Goal: Information Seeking & Learning: Learn about a topic

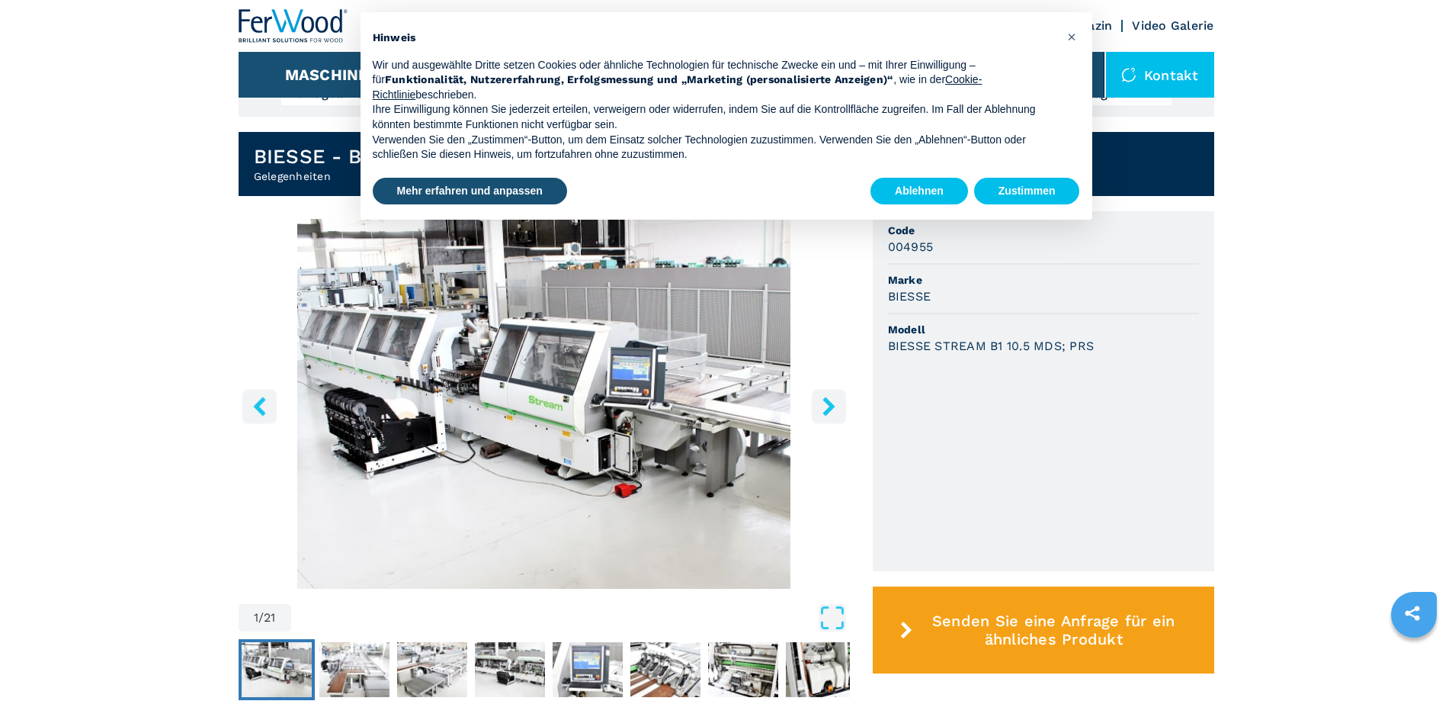
scroll to position [381, 0]
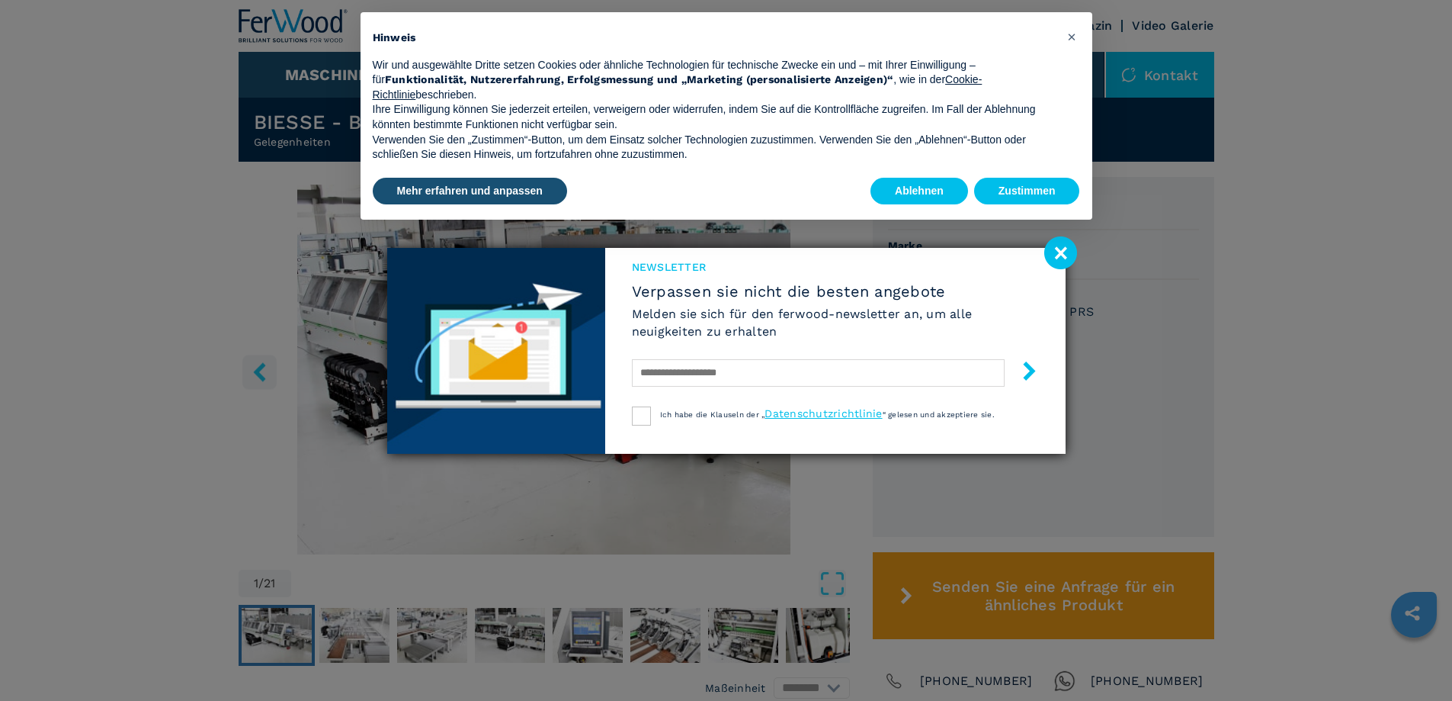
click at [1061, 265] on image at bounding box center [1060, 252] width 33 height 33
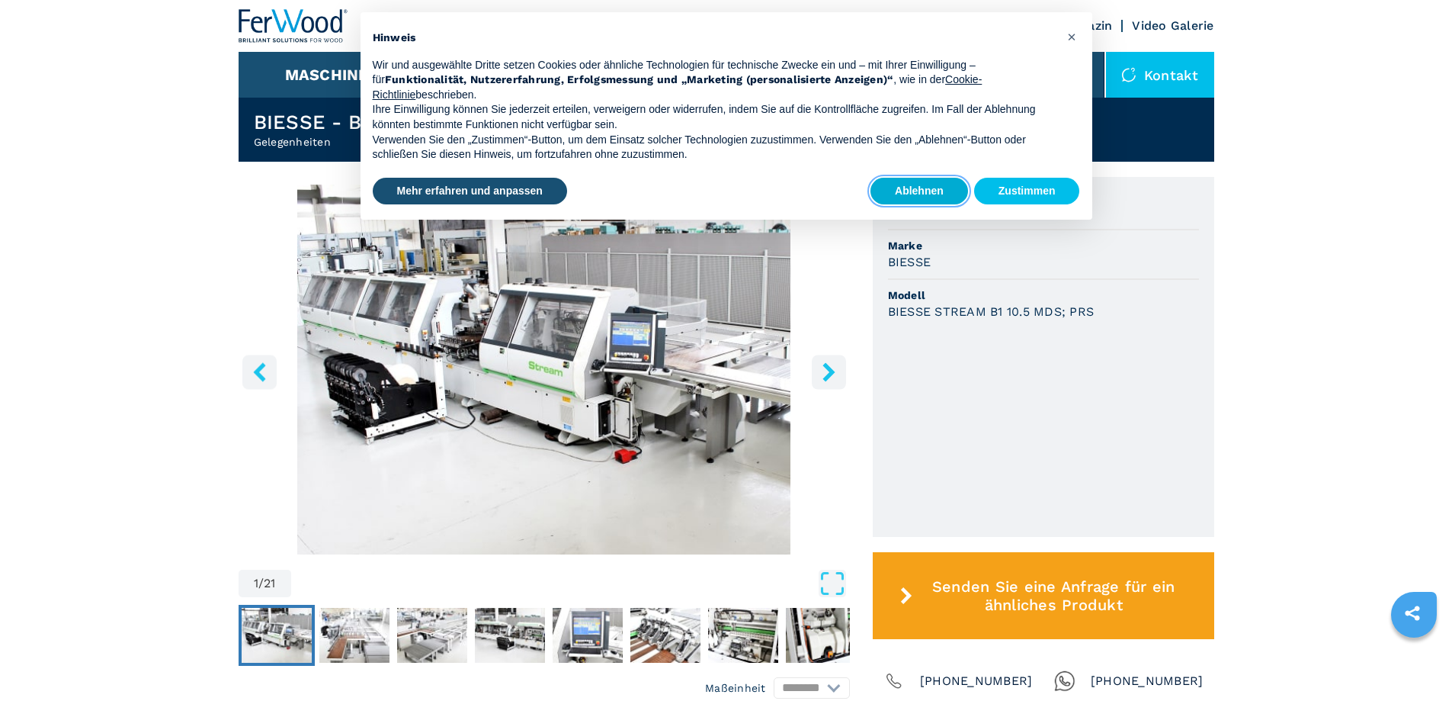
click at [940, 195] on button "Ablehnen" at bounding box center [920, 191] width 98 height 27
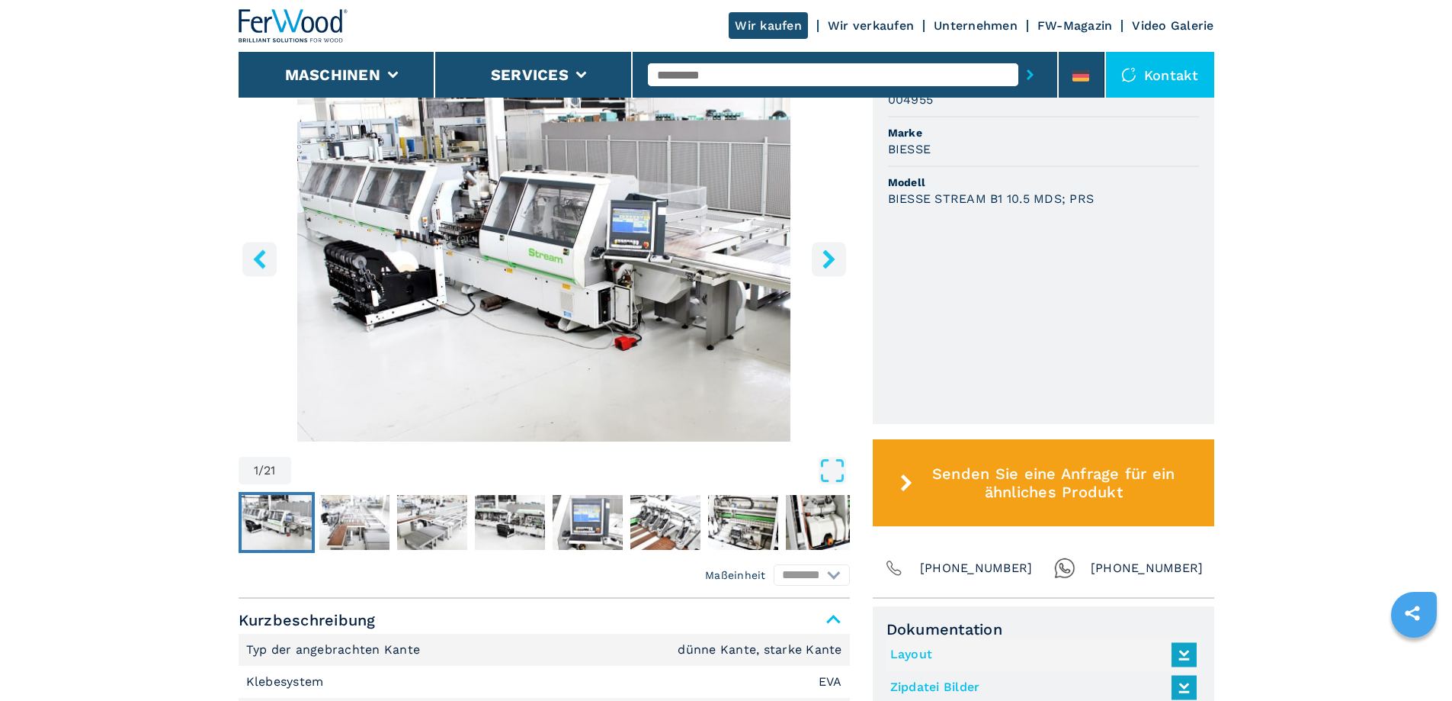
scroll to position [534, 0]
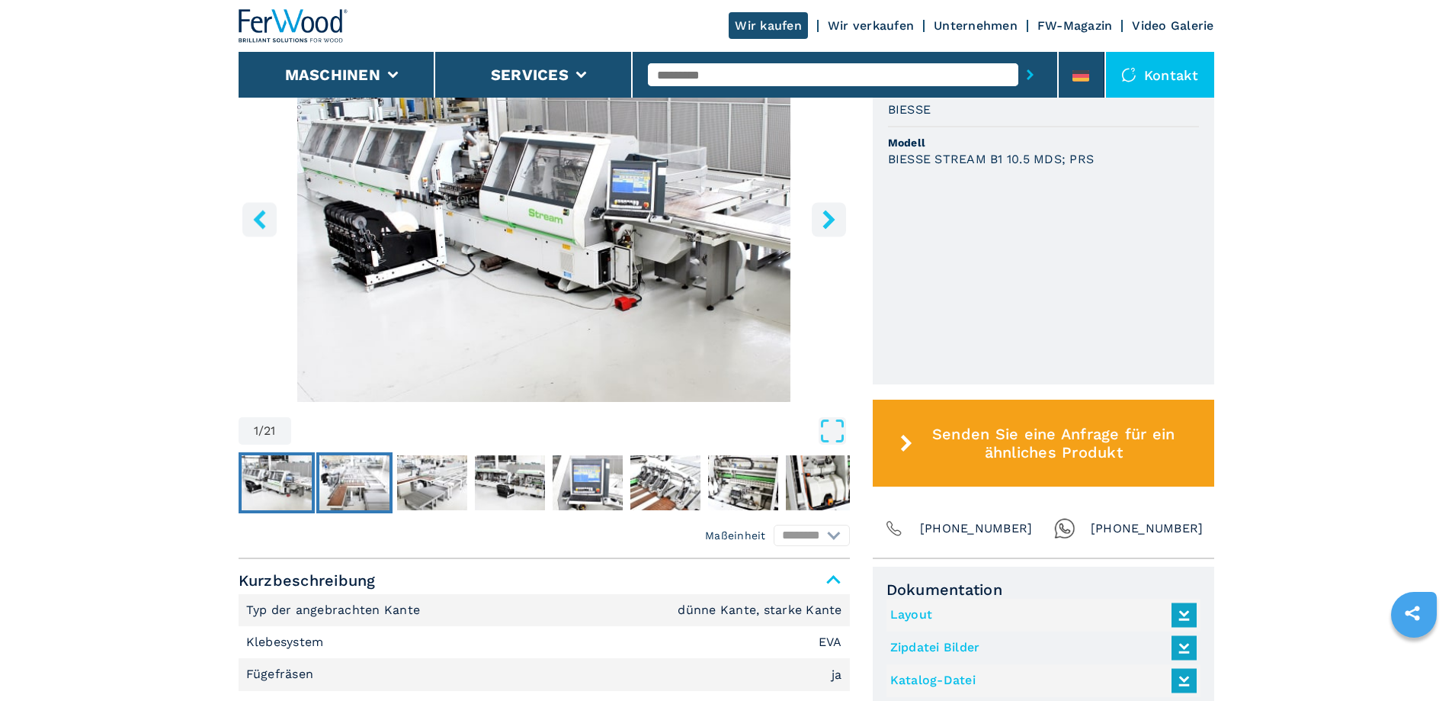
click at [355, 473] on img "Go to Slide 2" at bounding box center [354, 482] width 70 height 55
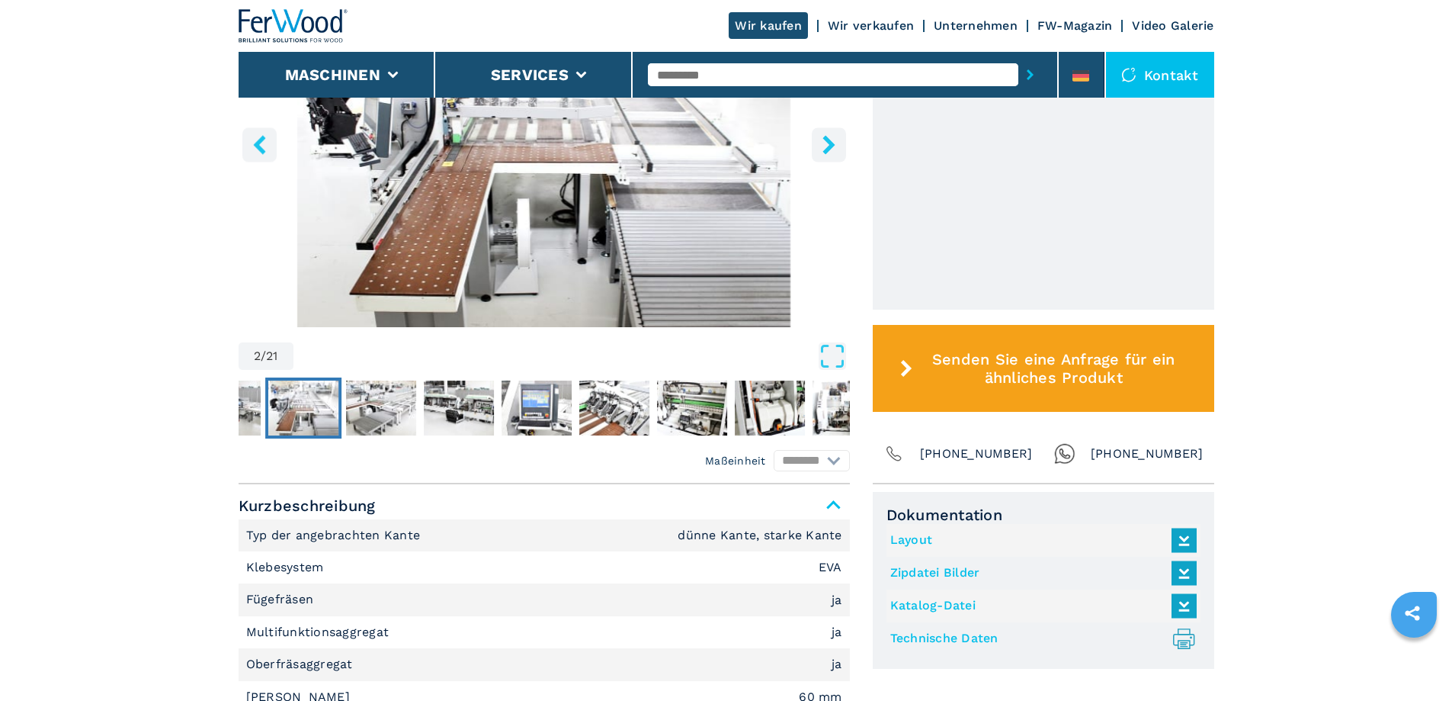
scroll to position [610, 0]
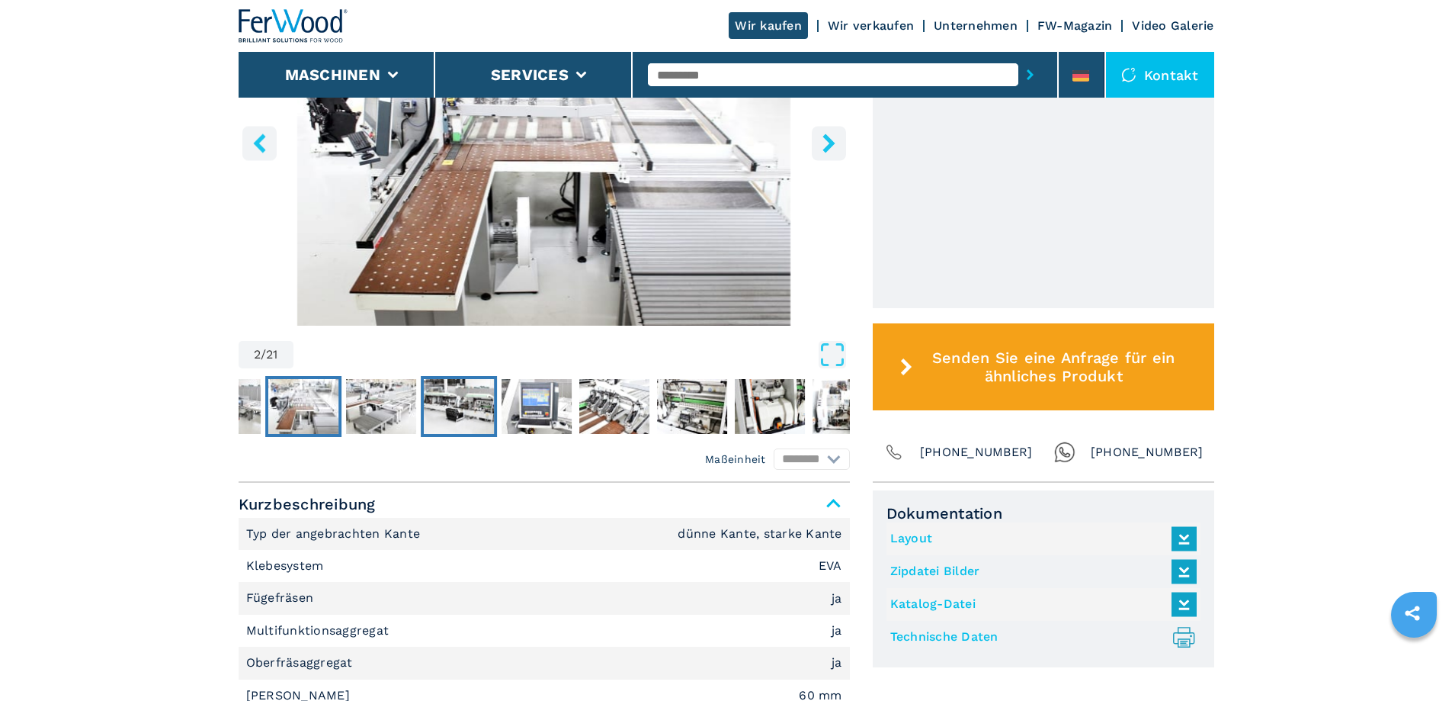
click at [438, 409] on img "Go to Slide 4" at bounding box center [459, 406] width 70 height 55
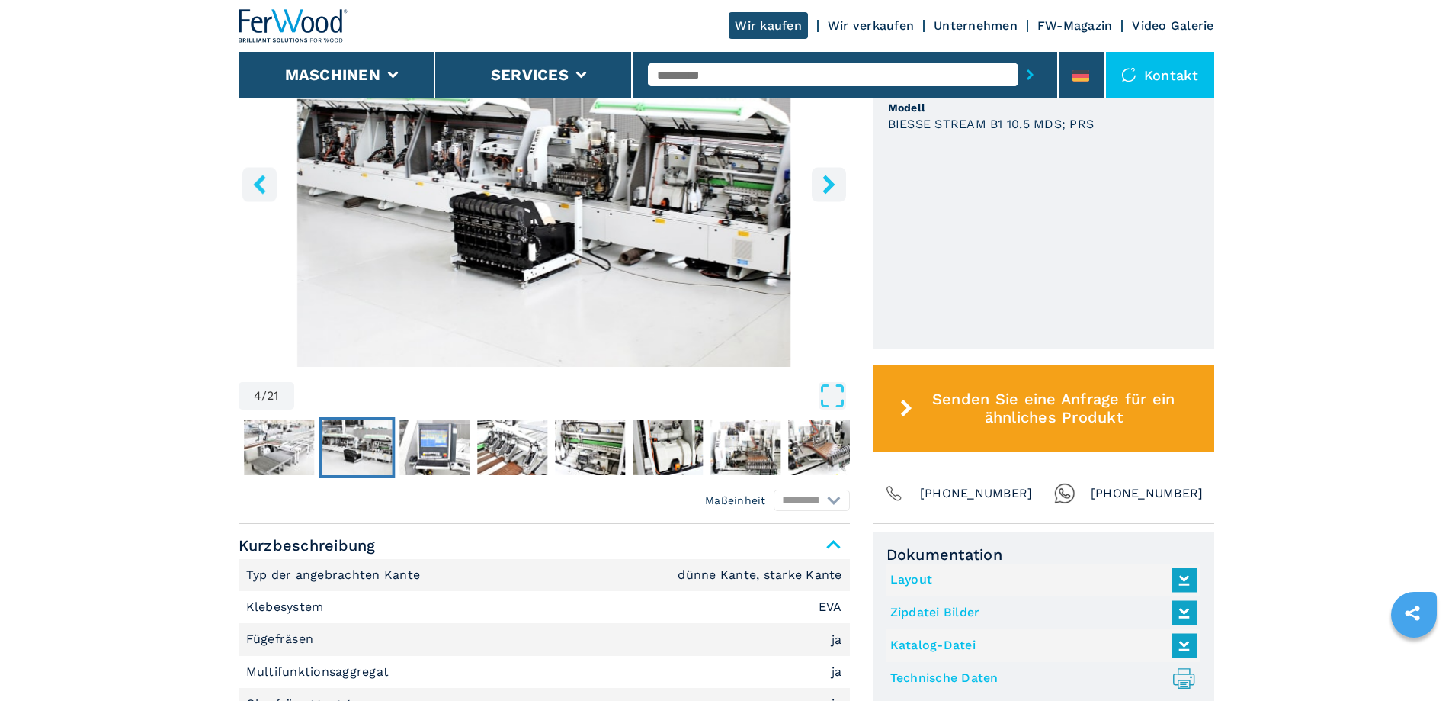
scroll to position [534, 0]
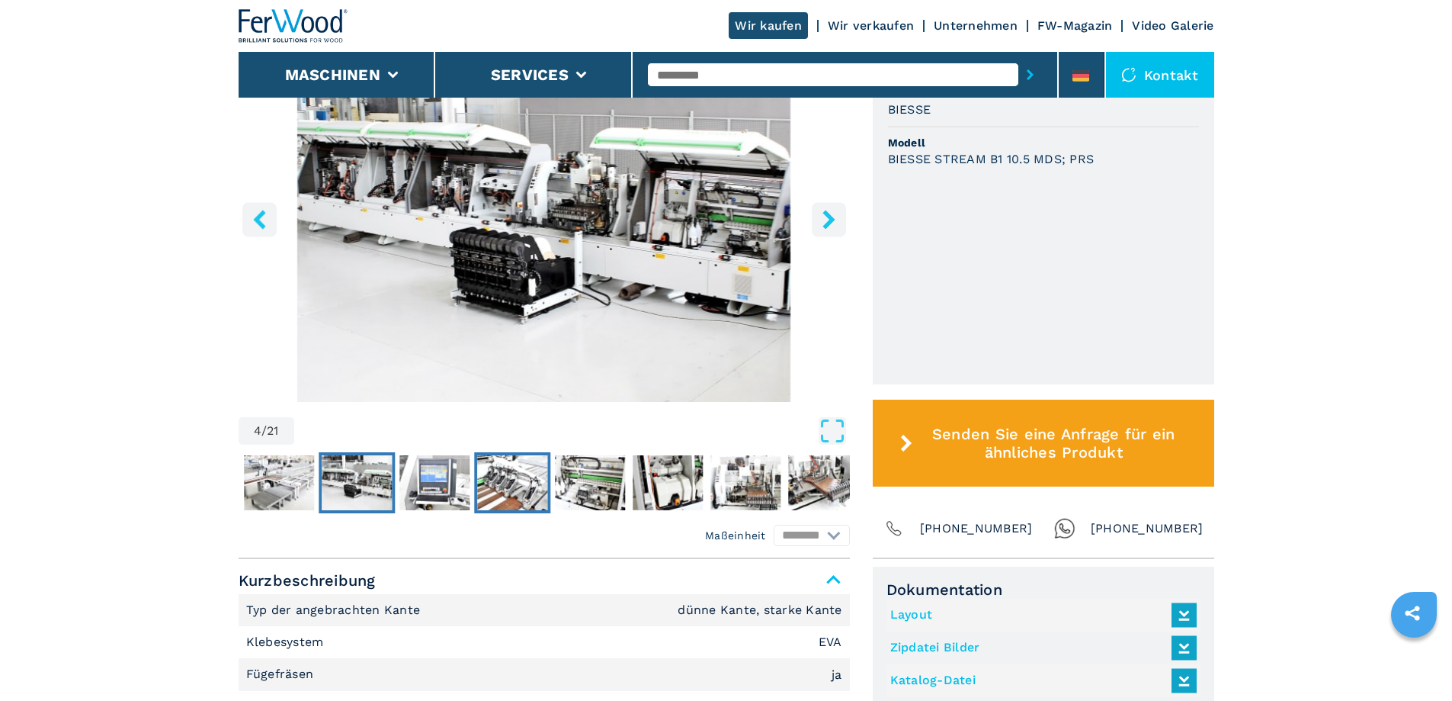
click at [499, 484] on img "Go to Slide 6" at bounding box center [512, 482] width 70 height 55
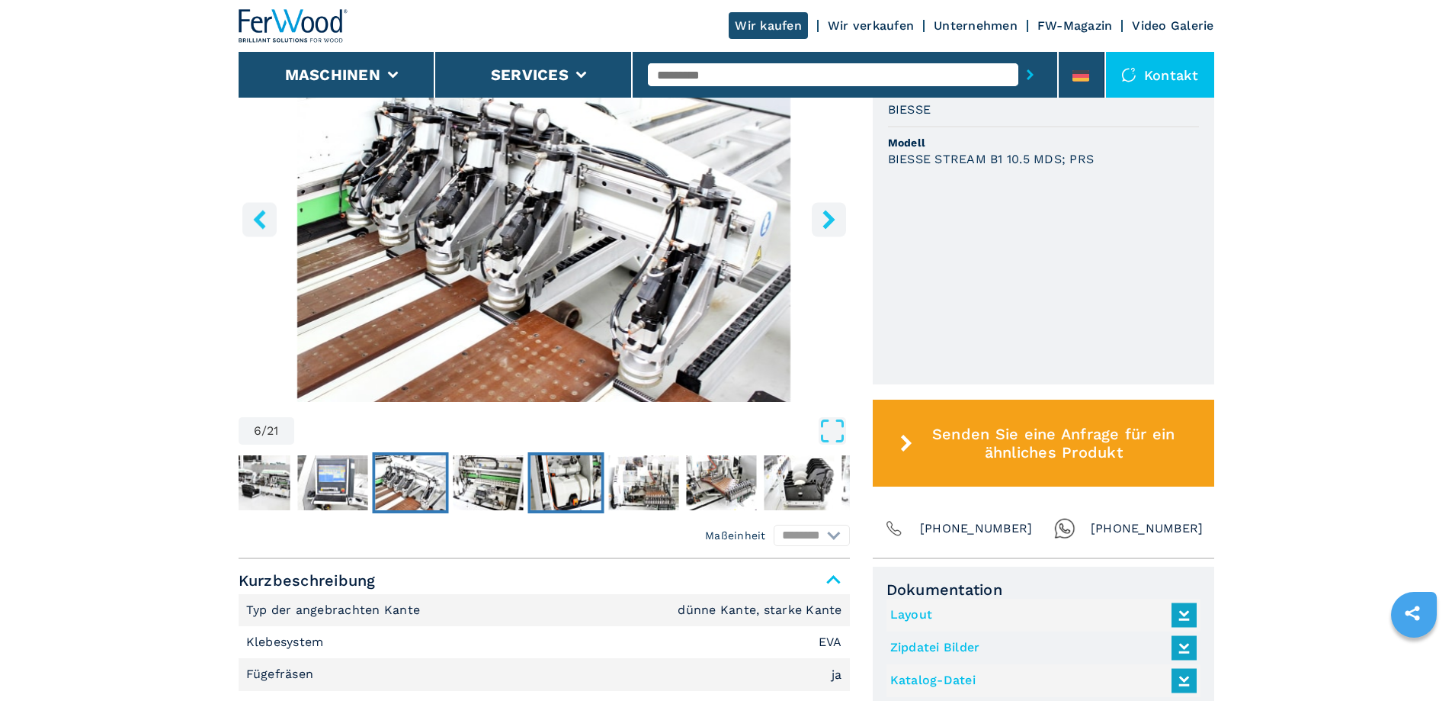
click at [528, 483] on button "Go to Slide 8" at bounding box center [565, 482] width 76 height 61
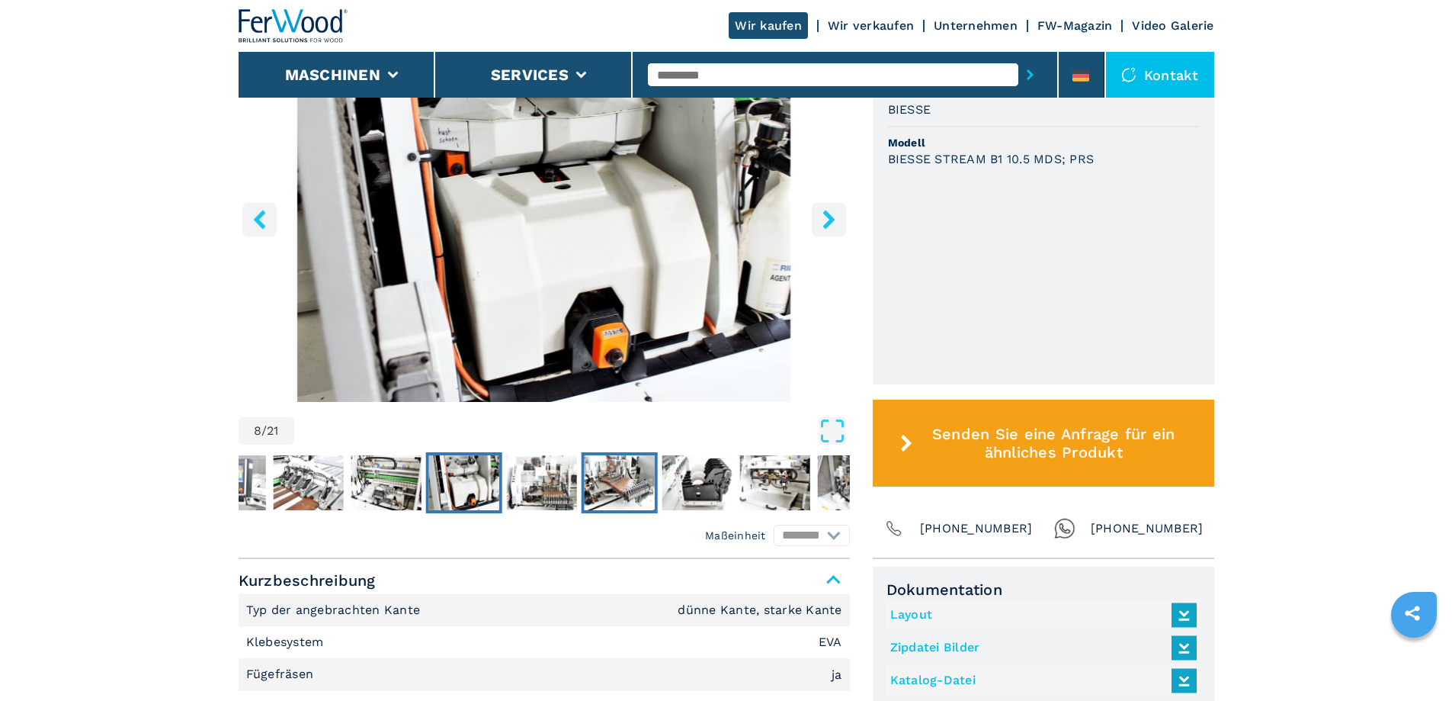
click at [639, 486] on img "Go to Slide 10" at bounding box center [619, 482] width 70 height 55
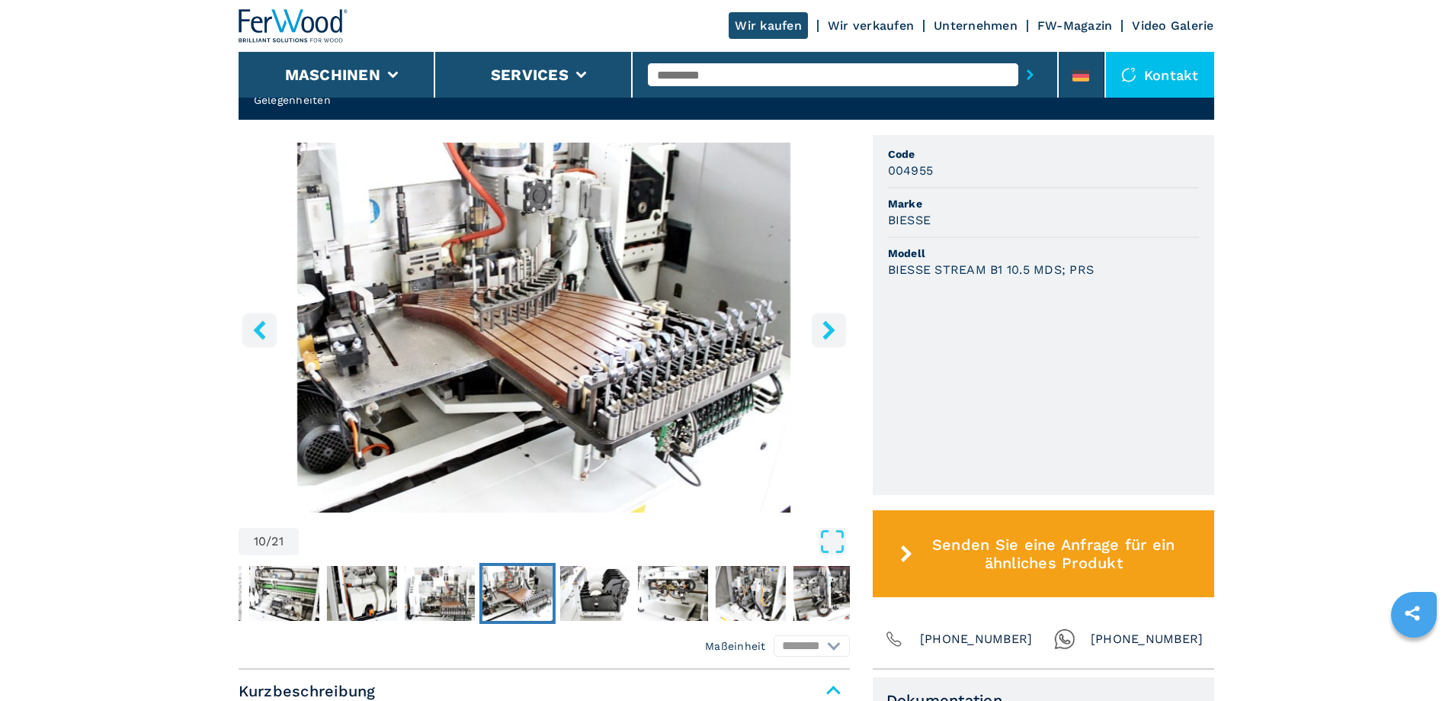
scroll to position [457, 0]
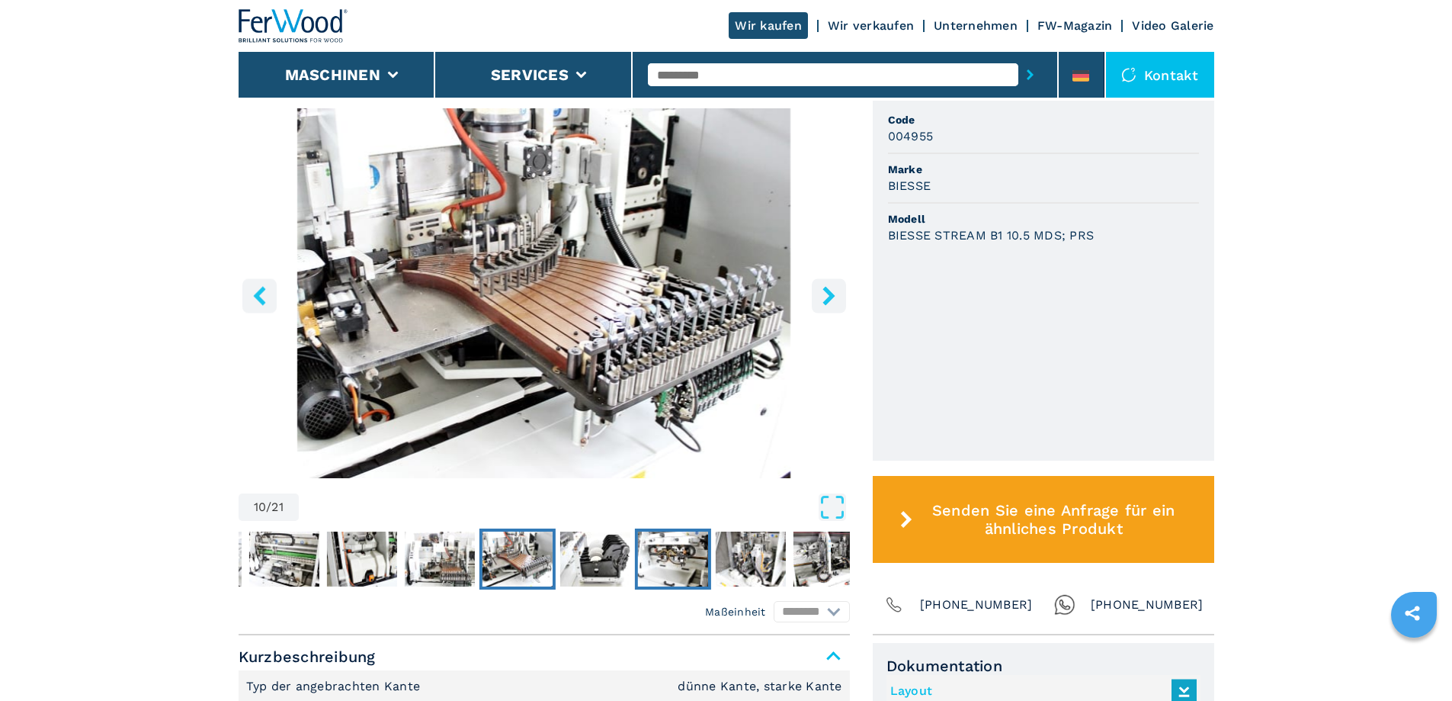
click at [678, 557] on img "Go to Slide 12" at bounding box center [672, 558] width 70 height 55
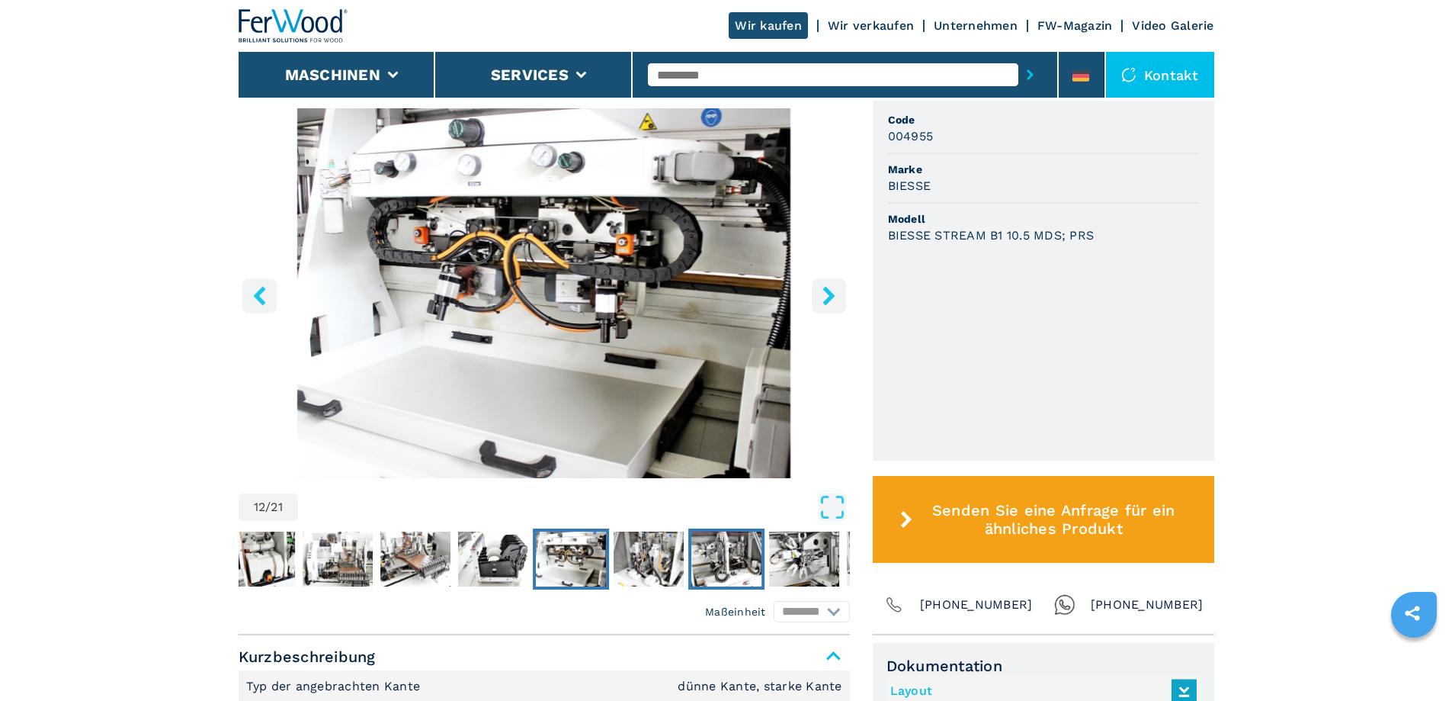
click at [714, 556] on img "Go to Slide 14" at bounding box center [726, 558] width 70 height 55
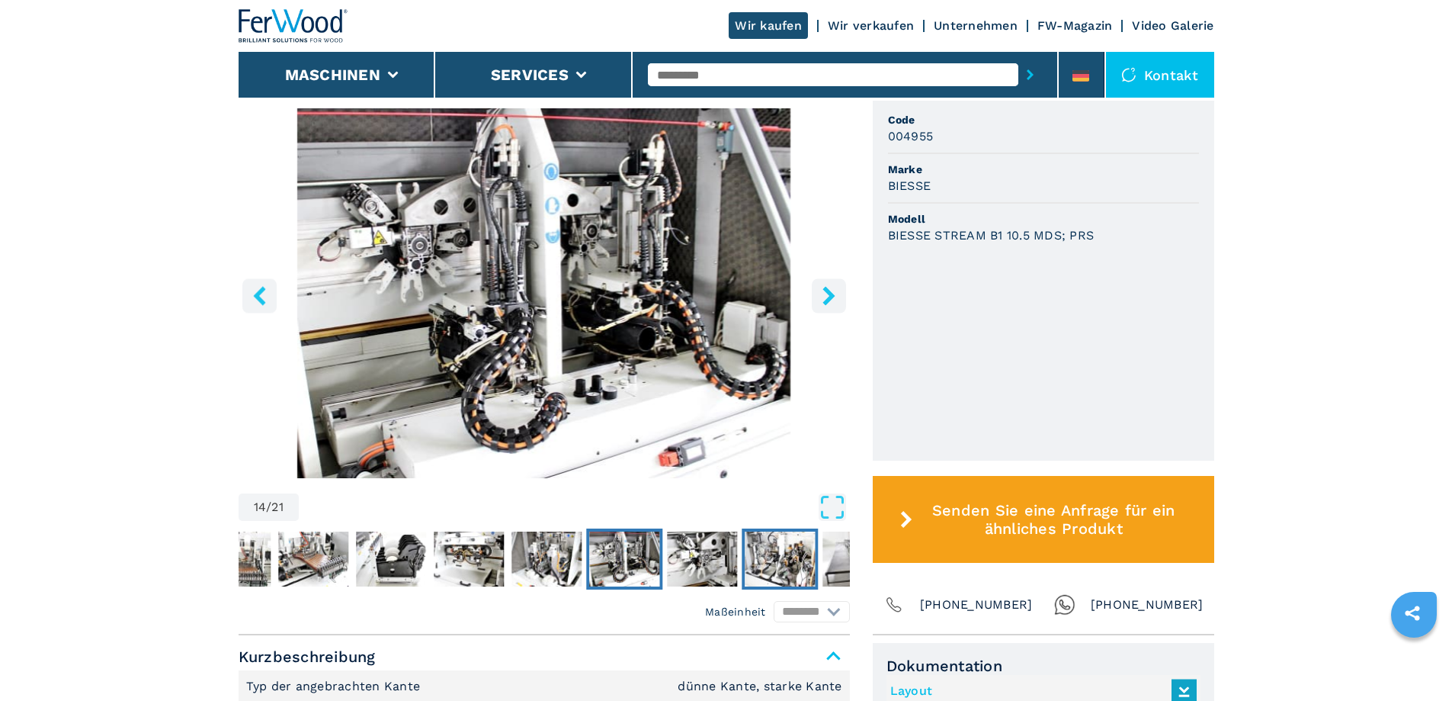
click at [789, 556] on img "Go to Slide 16" at bounding box center [780, 558] width 70 height 55
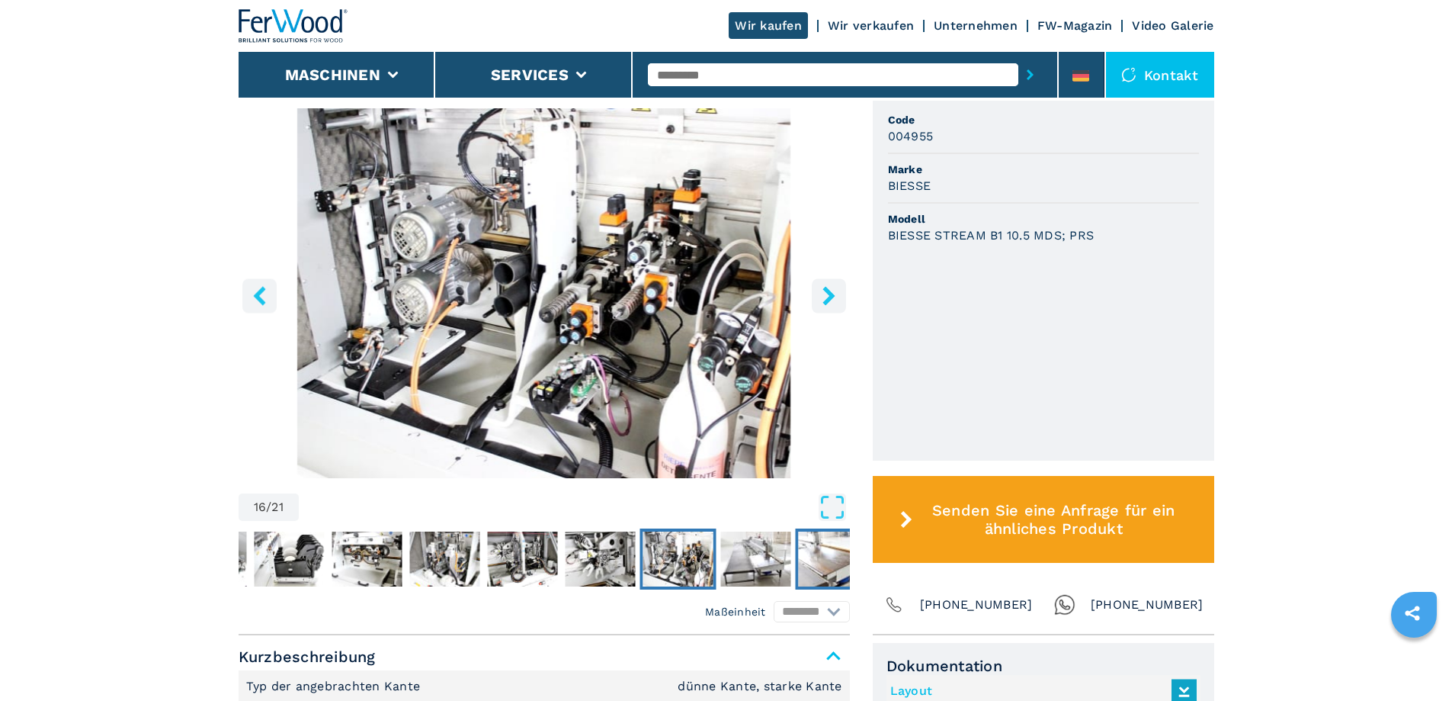
click at [813, 556] on img "Go to Slide 18" at bounding box center [833, 558] width 70 height 55
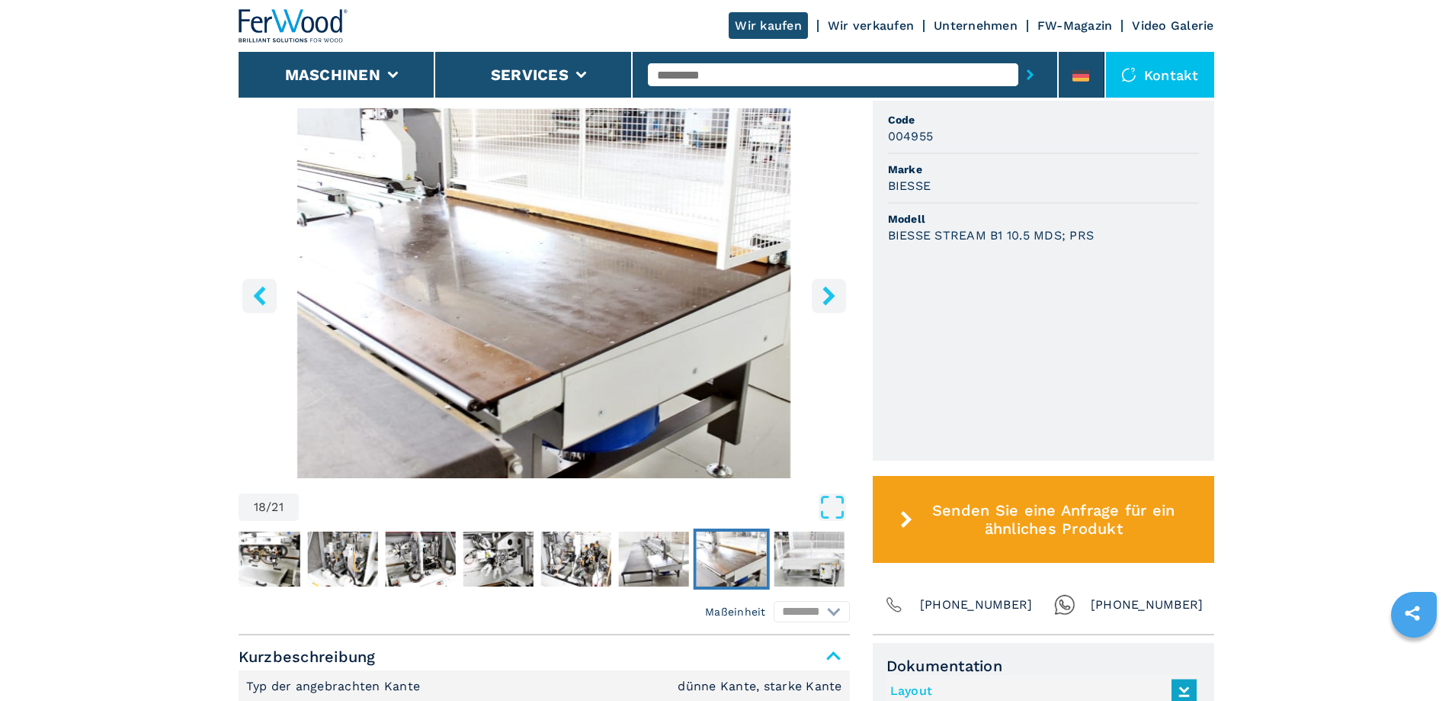
click at [742, 556] on img "Go to Slide 18" at bounding box center [731, 558] width 70 height 55
click at [667, 558] on img "Go to Slide 17" at bounding box center [653, 558] width 70 height 55
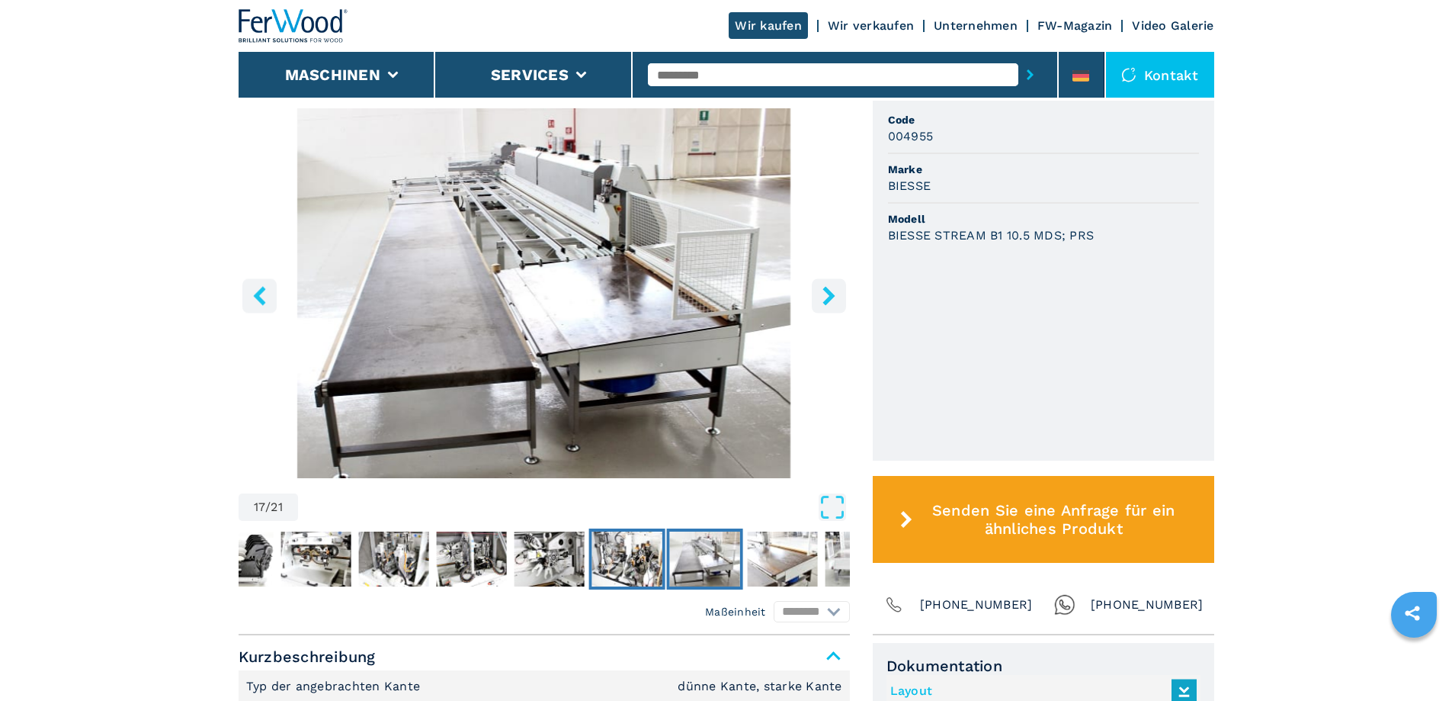
click at [633, 565] on img "Go to Slide 16" at bounding box center [627, 558] width 70 height 55
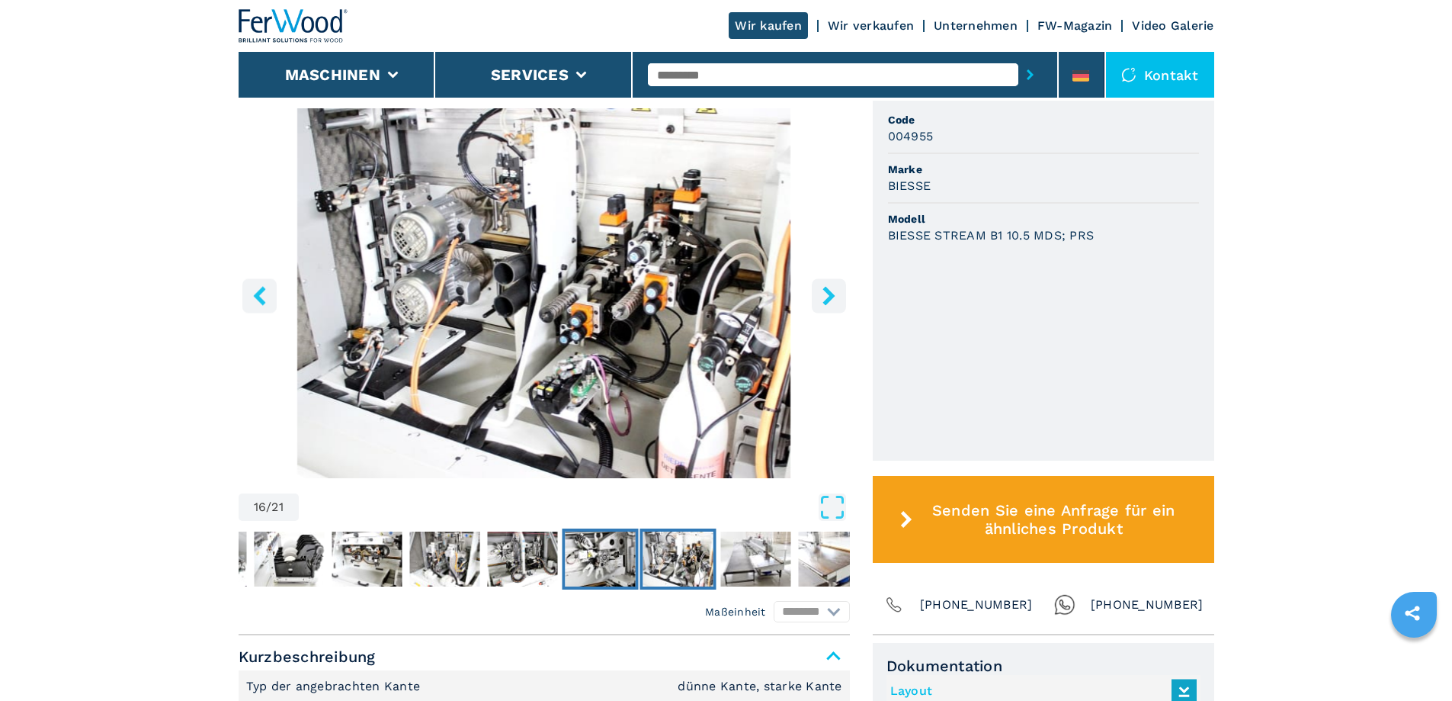
click at [587, 559] on img "Go to Slide 15" at bounding box center [600, 558] width 70 height 55
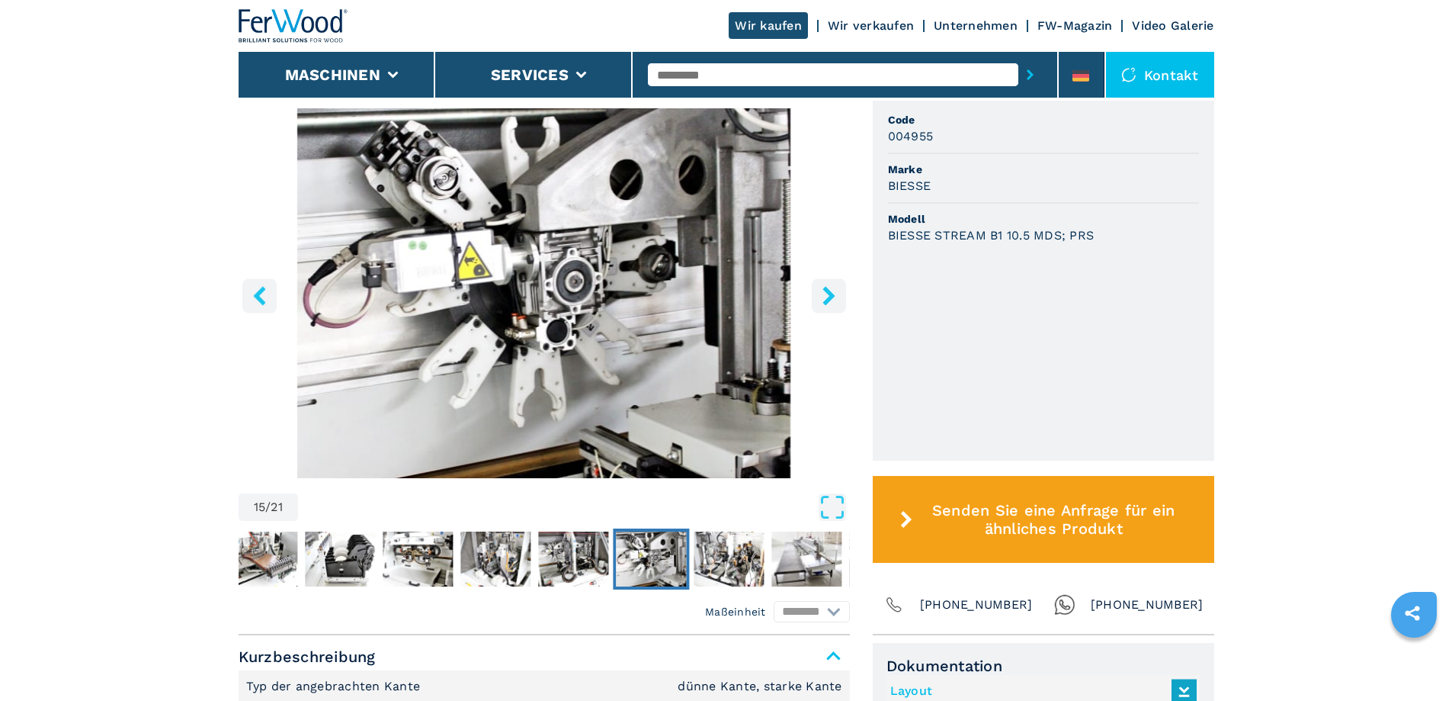
click at [656, 560] on img "Go to Slide 15" at bounding box center [651, 558] width 70 height 55
click at [653, 557] on img "Go to Slide 15" at bounding box center [651, 558] width 70 height 55
click at [715, 551] on img "Go to Slide 16" at bounding box center [729, 558] width 70 height 55
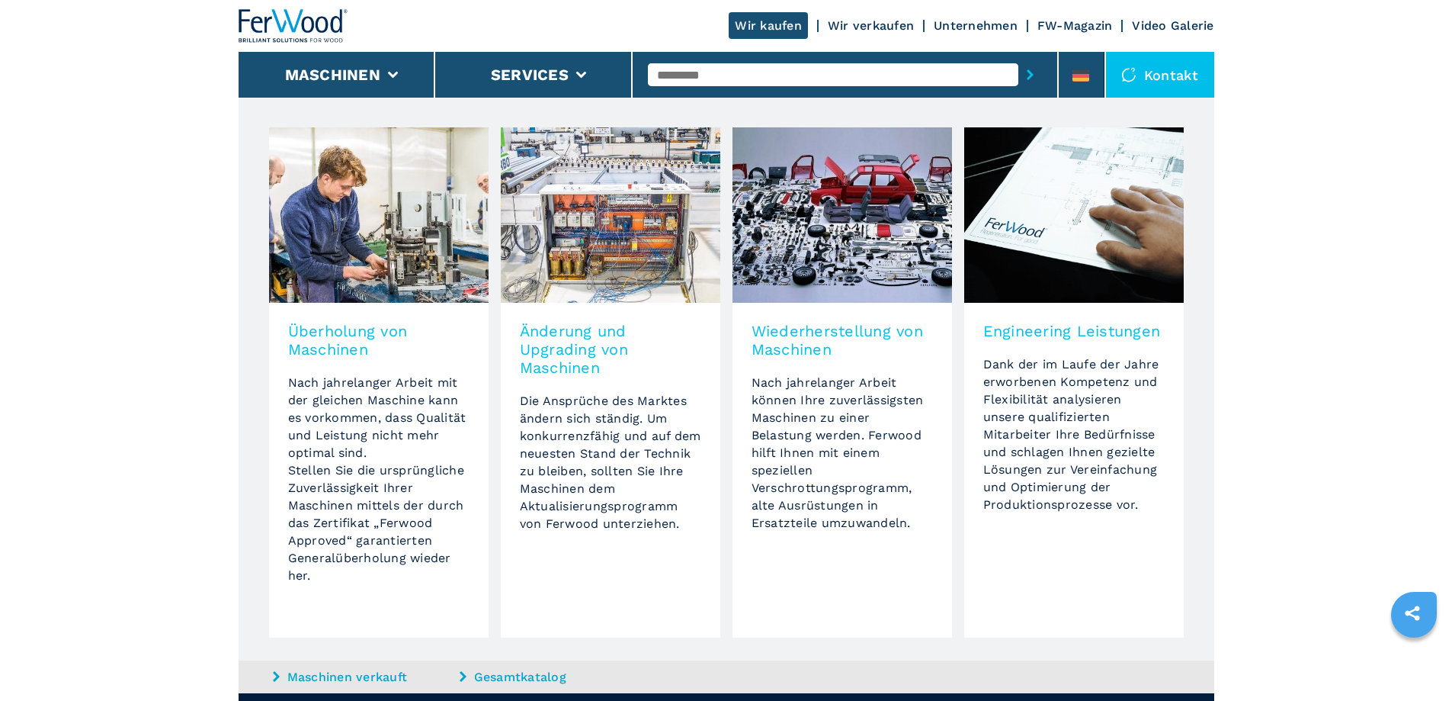
scroll to position [1597, 0]
